Goal: Information Seeking & Learning: Check status

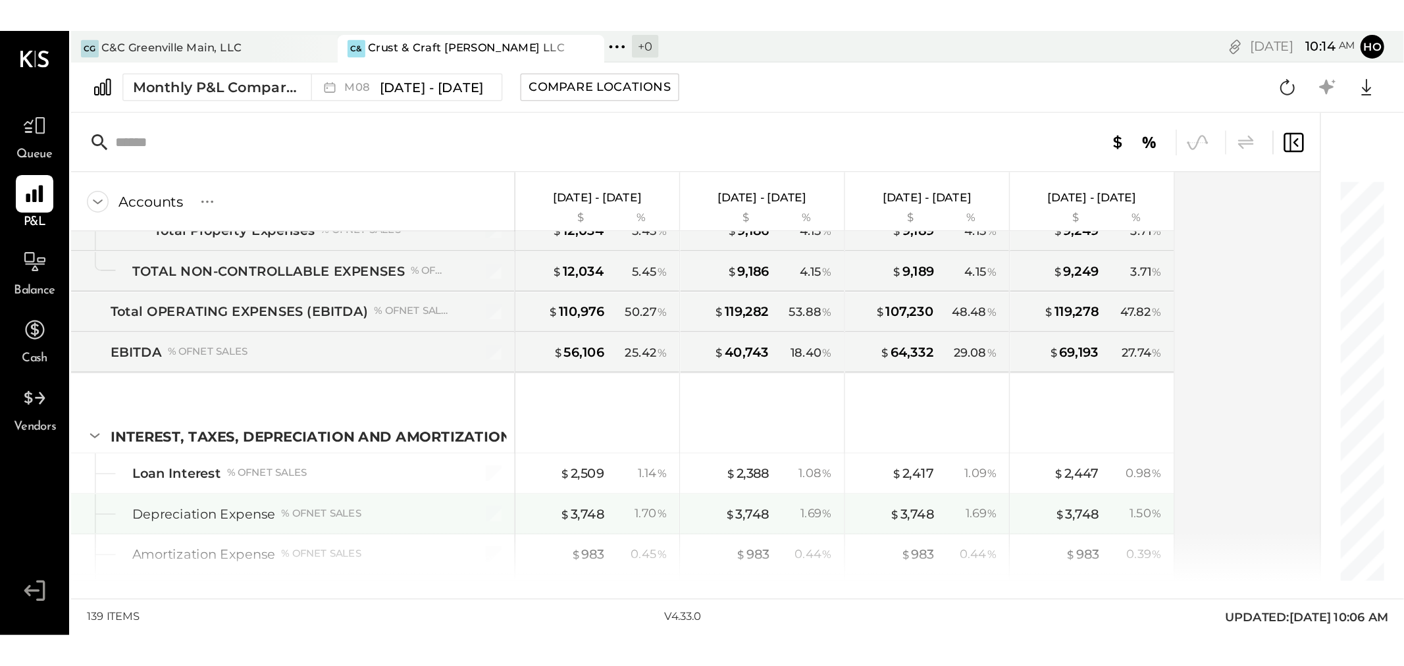
scroll to position [3040, 0]
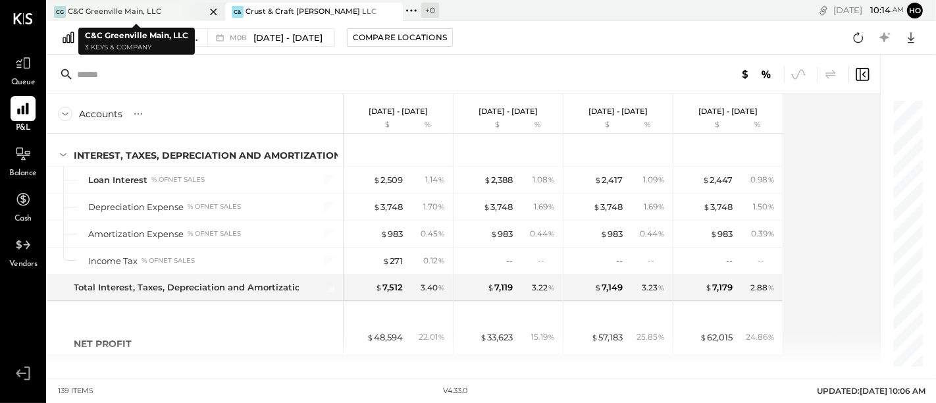
click at [130, 8] on div "C&C Greenville Main, LLC" at bounding box center [114, 12] width 93 height 11
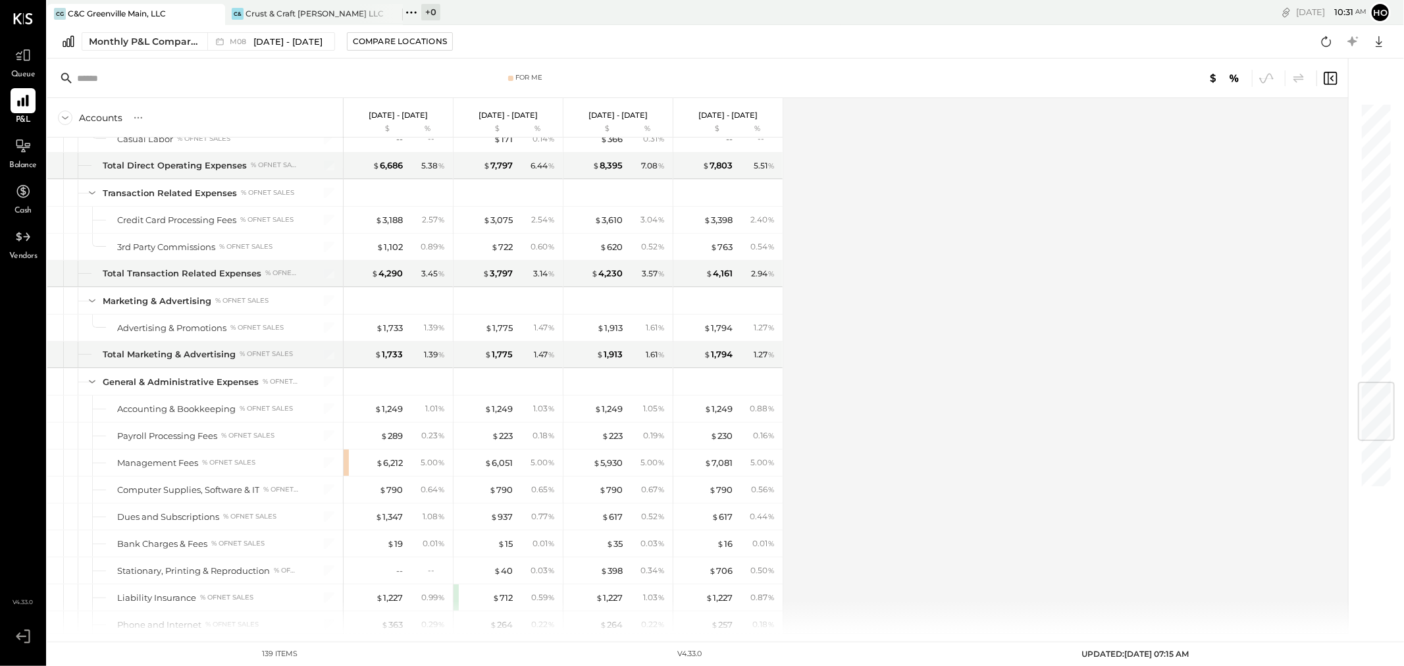
scroll to position [2329, 0]
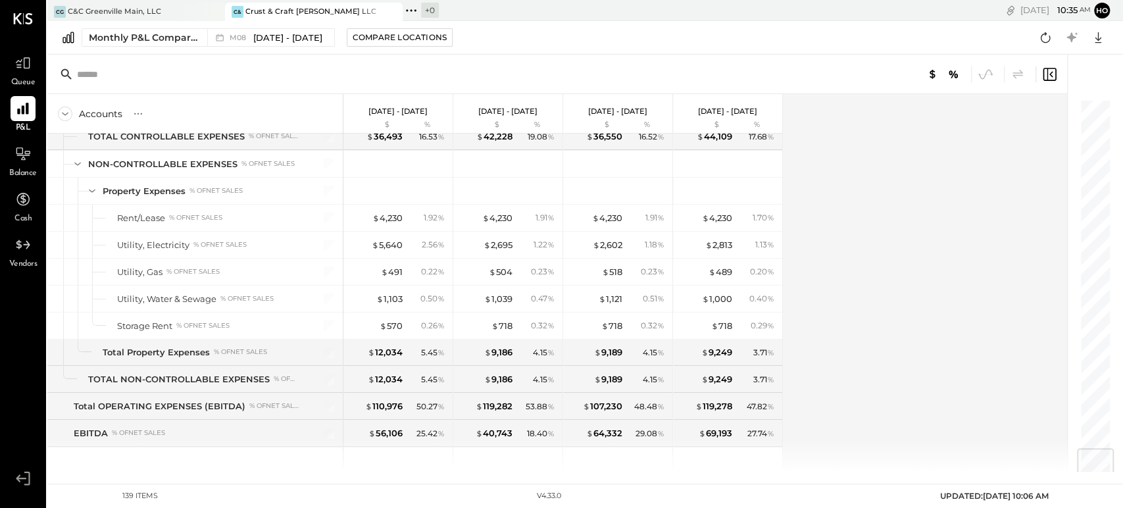
scroll to position [2946, 0]
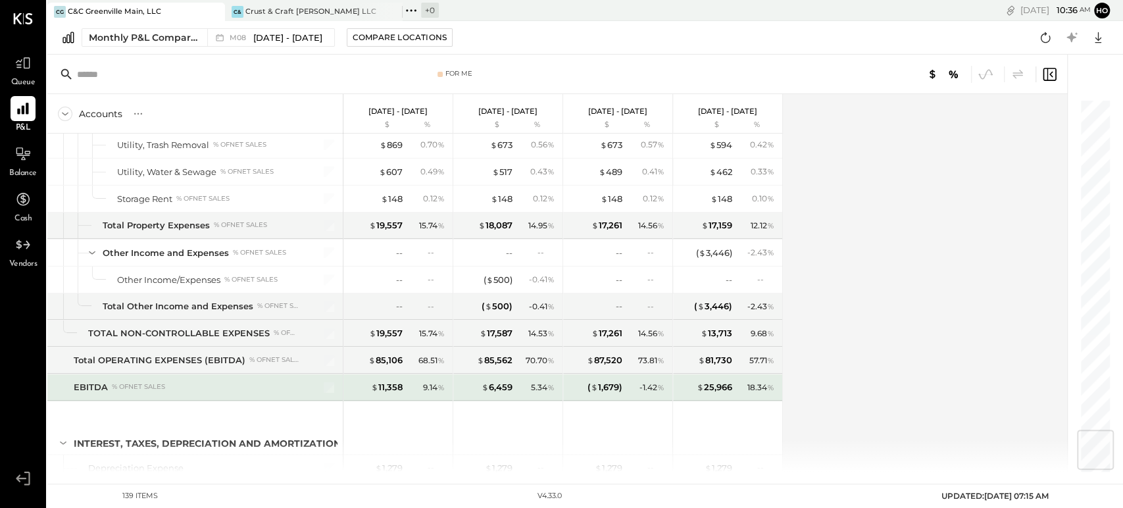
scroll to position [2893, 0]
